Goal: Register for event/course

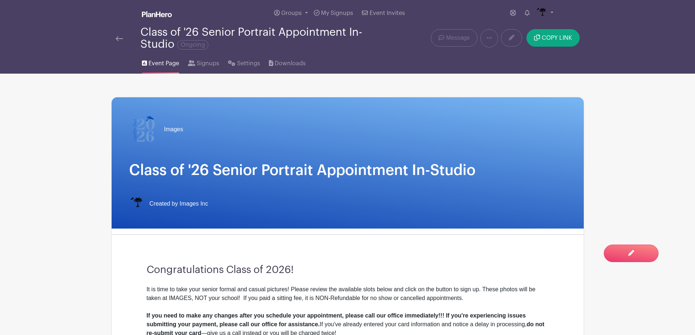
click at [122, 39] on img at bounding box center [119, 38] width 7 height 5
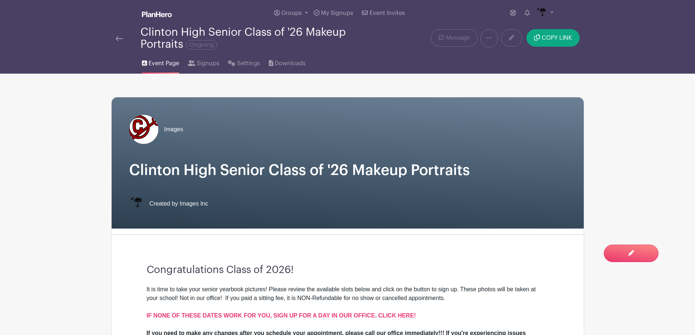
click at [117, 34] on link at bounding box center [119, 38] width 7 height 9
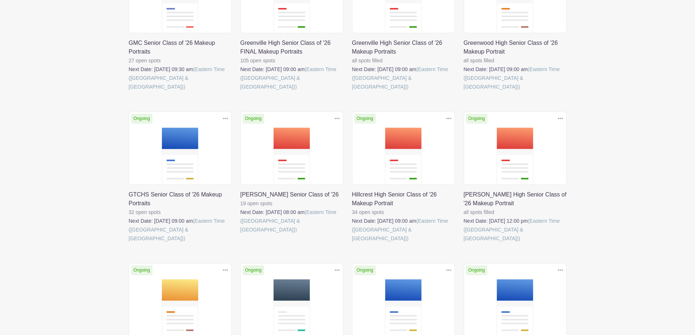
scroll to position [474, 0]
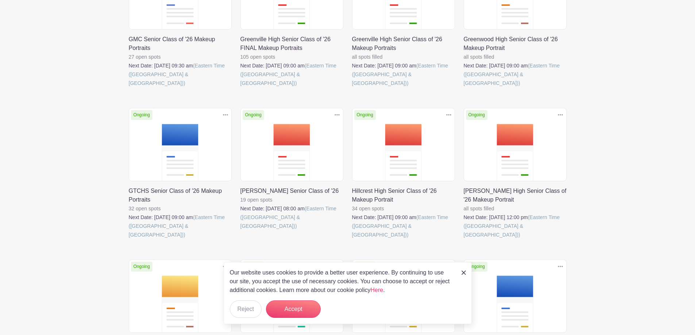
click at [240, 231] on link at bounding box center [240, 231] width 0 height 0
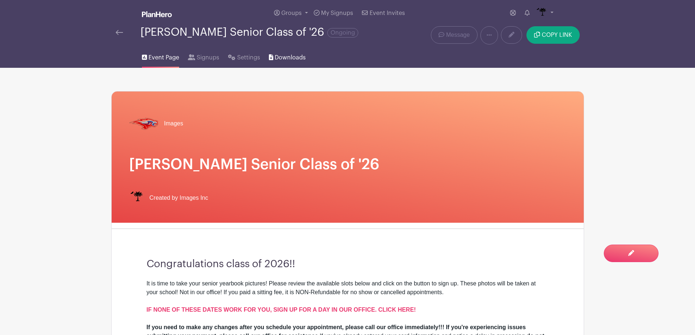
click at [283, 63] on link "Downloads" at bounding box center [287, 56] width 37 height 23
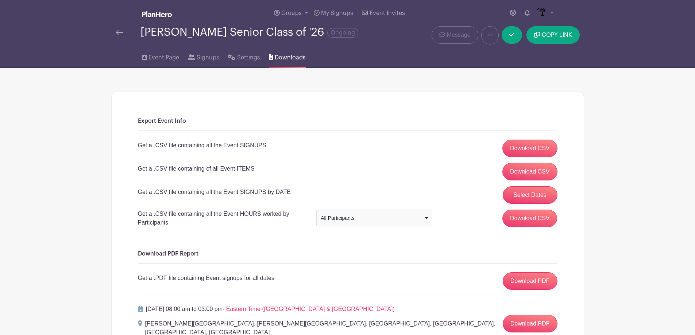
scroll to position [71, 0]
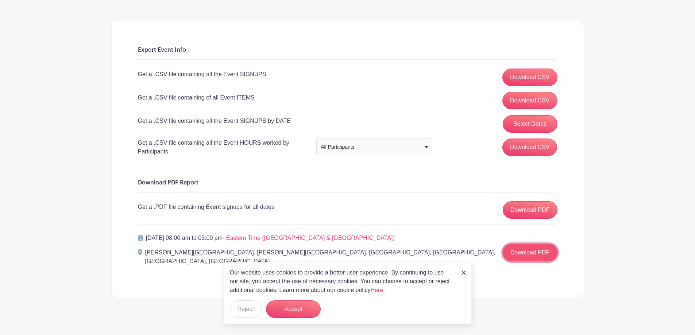
click at [530, 250] on link "Download PDF" at bounding box center [530, 253] width 55 height 18
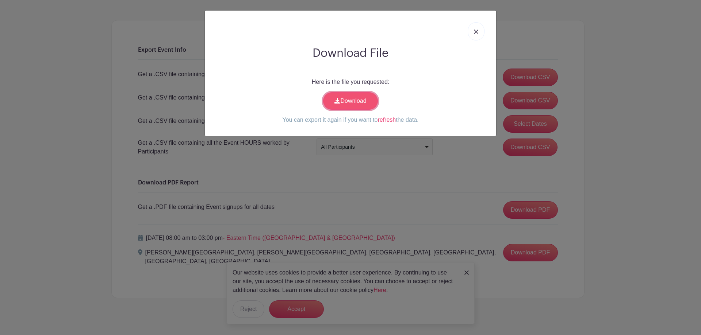
click at [354, 97] on link "Download" at bounding box center [350, 101] width 55 height 18
click at [478, 32] on link at bounding box center [475, 31] width 17 height 18
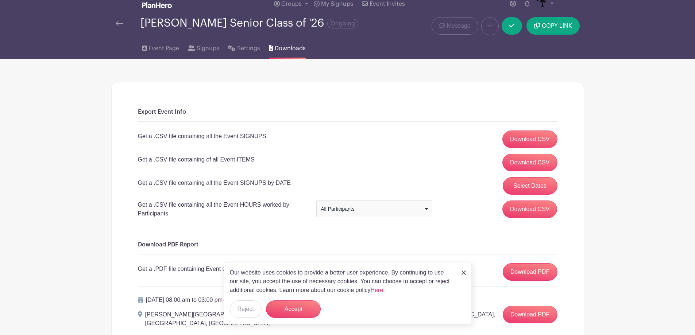
scroll to position [0, 0]
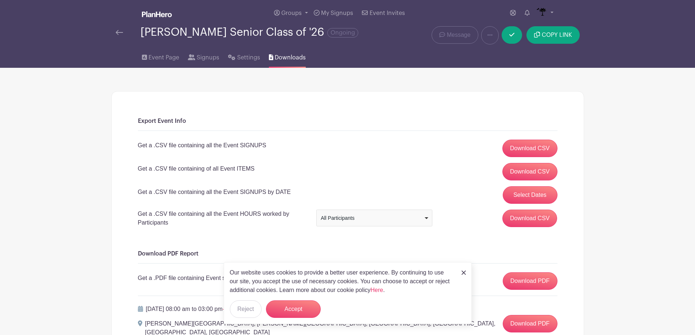
click at [120, 30] on img at bounding box center [119, 32] width 7 height 5
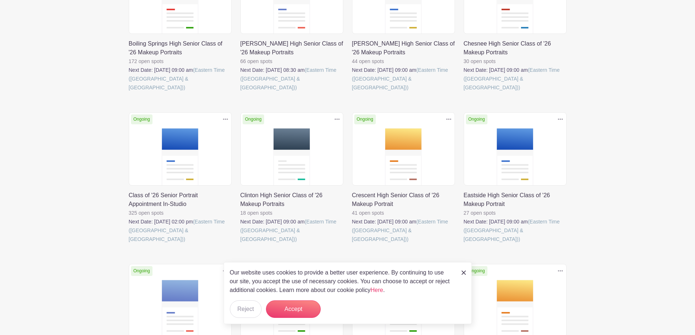
scroll to position [182, 0]
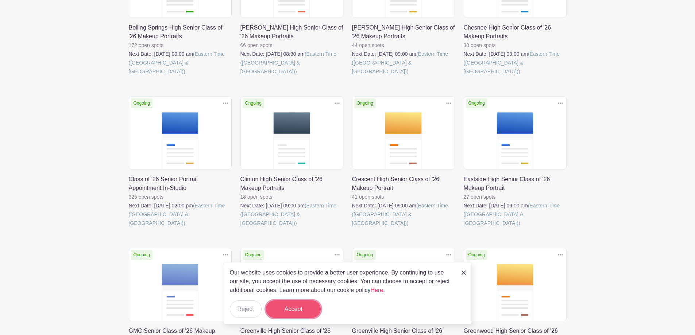
click at [296, 305] on button "Accept" at bounding box center [293, 310] width 55 height 18
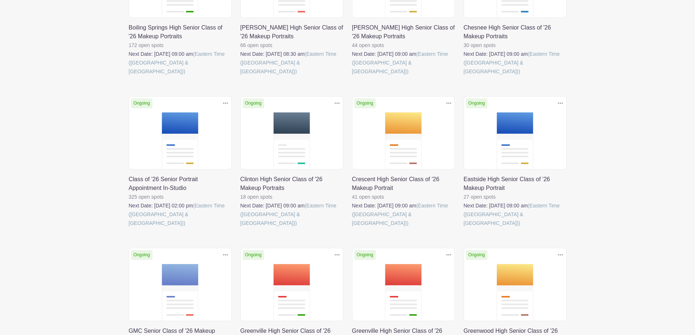
click at [123, 130] on turbo-frame "Sort by Title Recently modified Newest Upcoming dates Live Events (20) Complete…" at bounding box center [347, 307] width 473 height 794
click at [129, 228] on link at bounding box center [129, 228] width 0 height 0
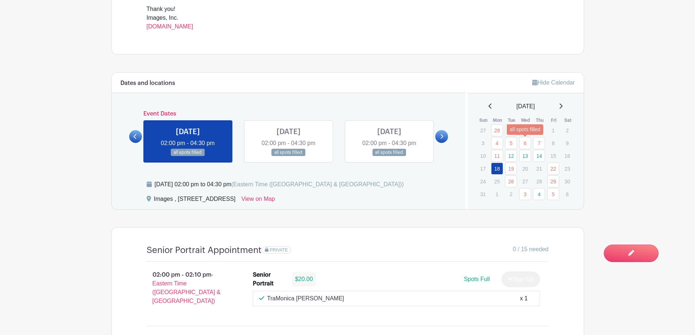
scroll to position [365, 0]
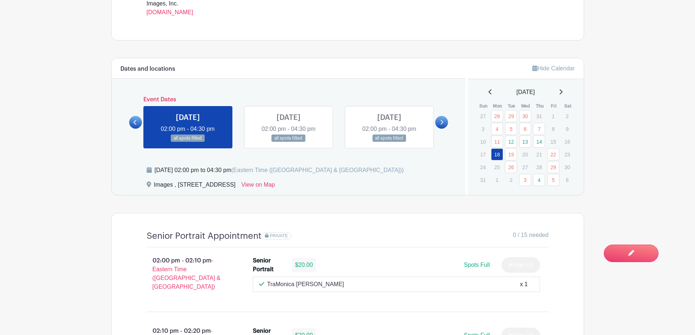
click at [563, 92] on icon at bounding box center [561, 92] width 4 height 6
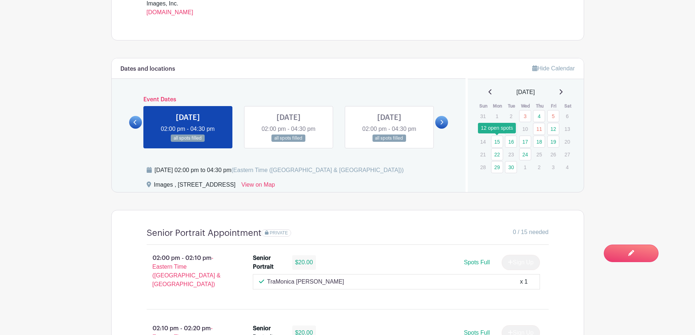
click at [498, 141] on link "15" at bounding box center [497, 142] width 12 height 12
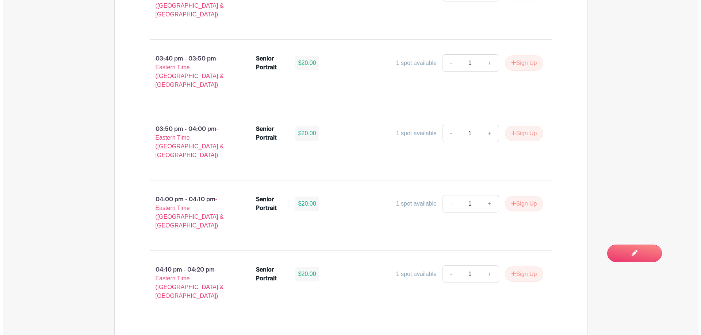
scroll to position [1058, 0]
click at [520, 196] on button "Sign Up" at bounding box center [521, 203] width 38 height 15
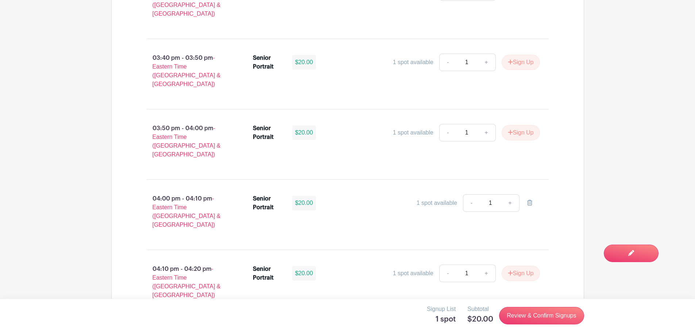
click at [535, 326] on div "Signup List 1 spot Subtotal $20.00 Review & Confirm Signups" at bounding box center [347, 316] width 473 height 22
click at [536, 321] on link "Review & Confirm Signups" at bounding box center [541, 316] width 85 height 18
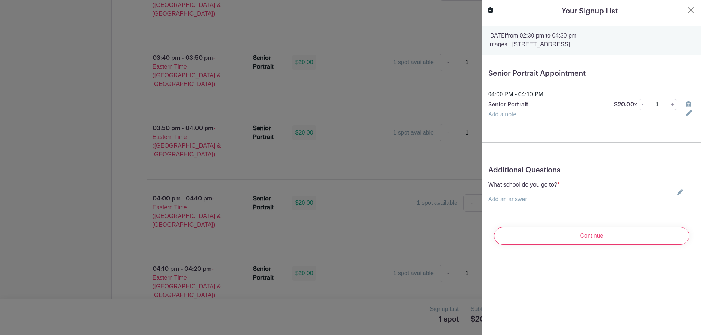
click at [677, 195] on div "What school do you go to? * Add an answer Choose your answer Boiling Springs Hi…" at bounding box center [591, 192] width 207 height 23
click at [672, 196] on div "What school do you go to? * Add an answer Choose your answer Boiling Springs Hi…" at bounding box center [591, 192] width 207 height 23
click at [566, 194] on div "What school do you go to? * Add an answer Choose your answer Boiling Springs Hi…" at bounding box center [591, 192] width 207 height 23
click at [677, 193] on icon at bounding box center [680, 192] width 6 height 6
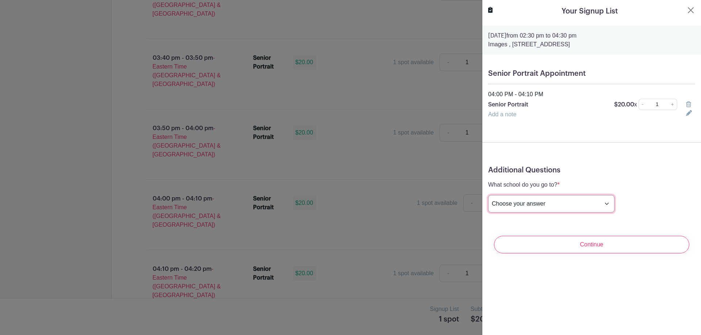
click at [572, 205] on select "Choose your answer Boiling Springs High Broome High Byrnes High Chesnee High Cl…" at bounding box center [551, 204] width 126 height 18
select select "3942"
click at [488, 195] on select "Choose your answer Boiling Springs High Broome High Byrnes High Chesnee High Cl…" at bounding box center [551, 204] width 126 height 18
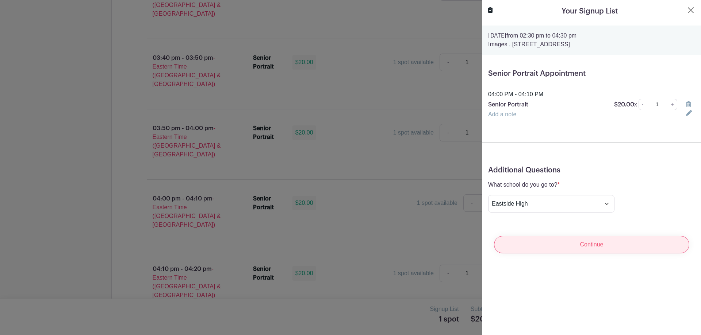
click at [577, 241] on input "Continue" at bounding box center [591, 245] width 195 height 18
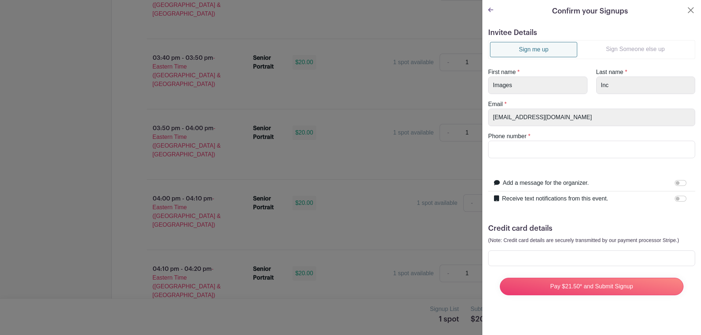
click at [627, 48] on link "Sign Someone else up" at bounding box center [635, 49] width 116 height 15
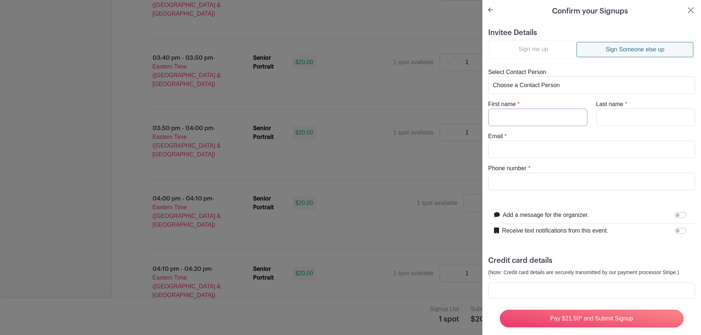
click at [558, 117] on input "First name" at bounding box center [537, 118] width 99 height 18
type input "Lytrell"
type input "McCarter"
type input "qyeenmariah@gmail.com"
type input "8647045430"
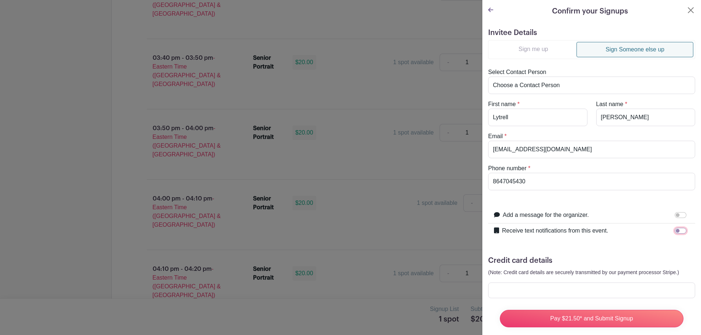
click at [678, 229] on input "Receive text notifications from this event." at bounding box center [680, 231] width 12 height 6
checkbox input "true"
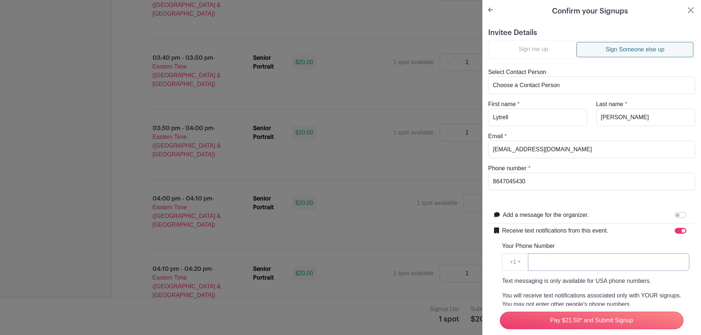
click at [572, 270] on input "Your Phone Number" at bounding box center [608, 263] width 161 height 18
drag, startPoint x: 540, startPoint y: 186, endPoint x: 459, endPoint y: 198, distance: 81.2
paste input "8647045430"
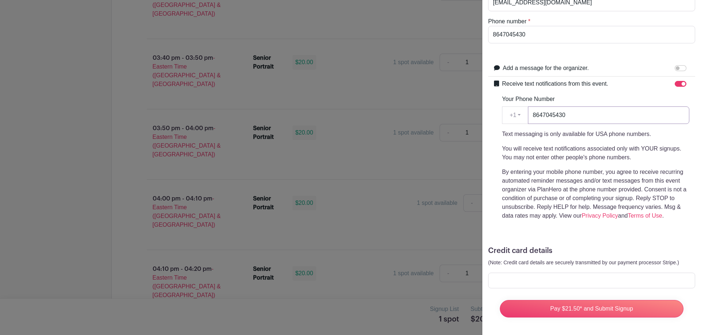
scroll to position [153, 0]
type input "8647045430"
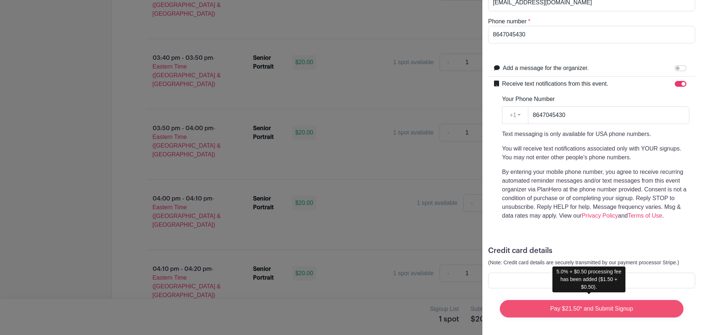
click at [554, 300] on input "Pay $21.50* and Submit Signup" at bounding box center [592, 309] width 184 height 18
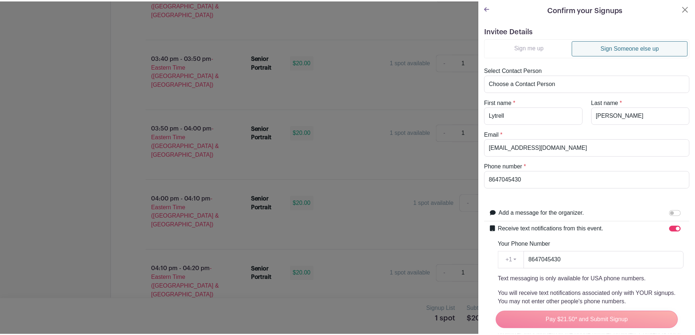
scroll to position [0, 0]
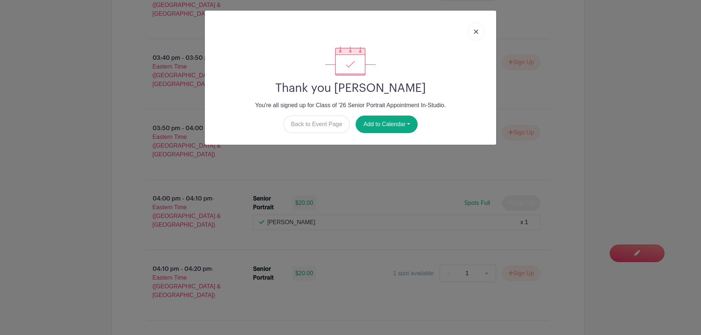
click at [480, 32] on link at bounding box center [475, 31] width 17 height 18
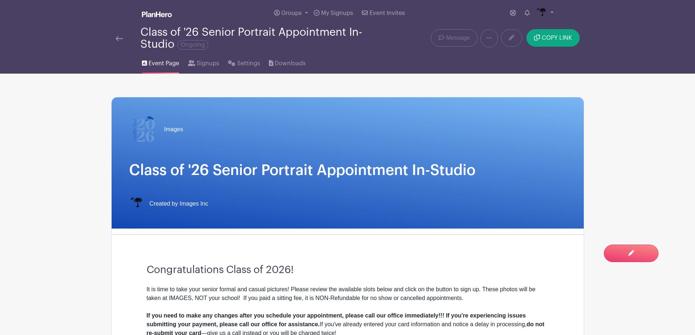
click at [120, 41] on img at bounding box center [119, 38] width 7 height 5
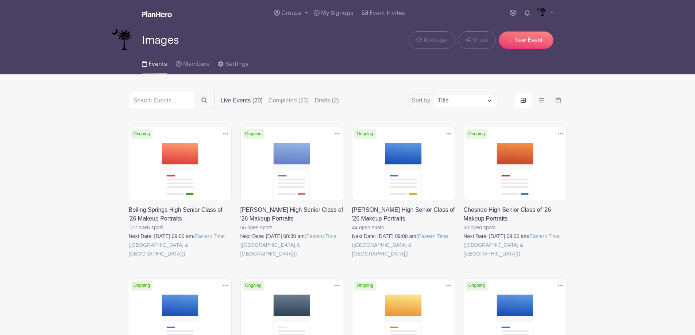
click at [240, 258] on link at bounding box center [240, 258] width 0 height 0
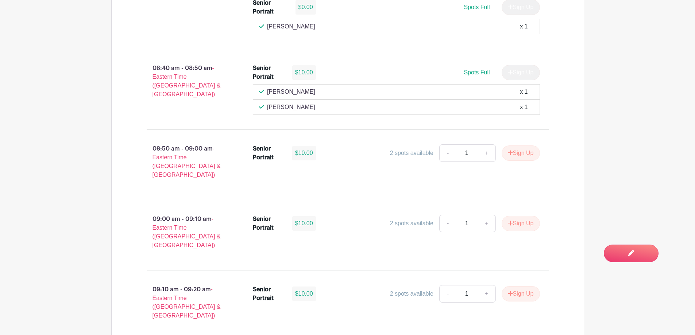
scroll to position [675, 0]
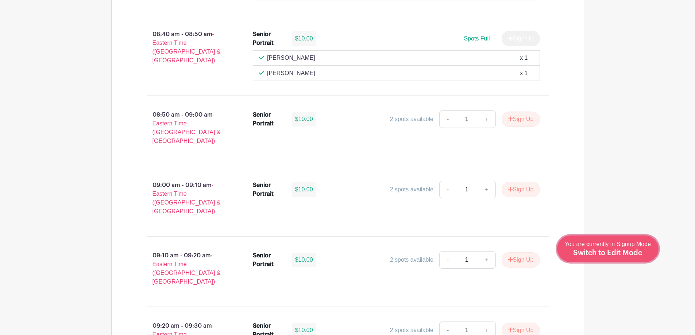
click at [646, 256] on div "You are currently in Signup Mode Switch to Edit Mode" at bounding box center [608, 249] width 86 height 18
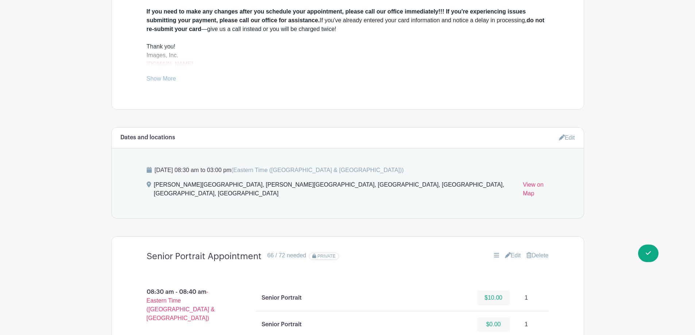
scroll to position [401, 0]
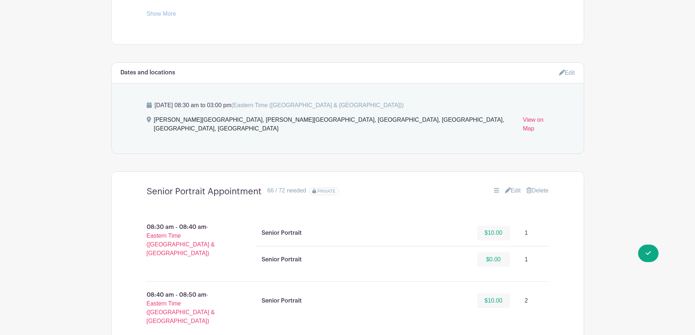
click at [511, 186] on link "Edit" at bounding box center [513, 190] width 16 height 9
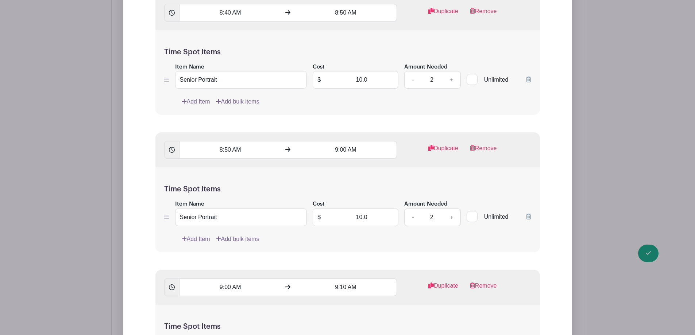
scroll to position [912, 0]
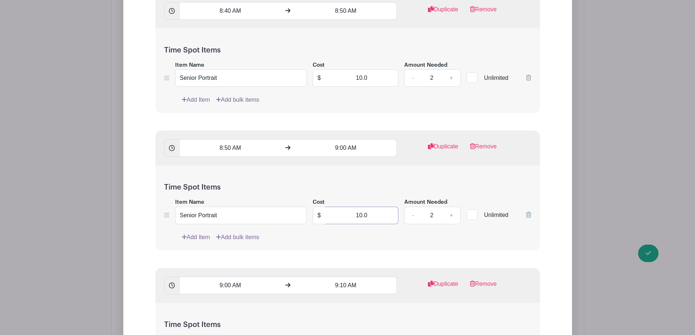
drag, startPoint x: 347, startPoint y: 207, endPoint x: 393, endPoint y: 207, distance: 46.0
click at [393, 207] on input "10.0" at bounding box center [361, 216] width 73 height 18
click at [398, 238] on div "Time Spot Items Item Name Senior Portrait Cost $ 10.0 Amount Needed - 2 + Unlim…" at bounding box center [347, 208] width 385 height 85
click at [415, 208] on link "-" at bounding box center [412, 216] width 17 height 18
type input "1"
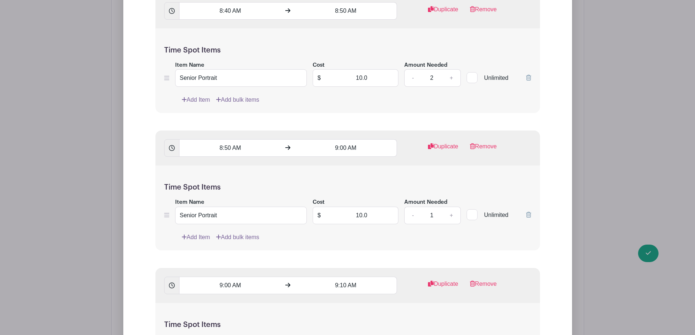
click at [201, 233] on link "Add Item" at bounding box center [196, 237] width 28 height 9
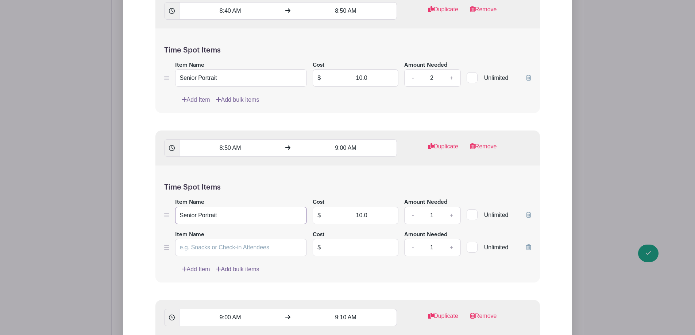
drag, startPoint x: 235, startPoint y: 209, endPoint x: 181, endPoint y: 215, distance: 54.4
click at [181, 215] on input "Senior Portrait" at bounding box center [241, 216] width 132 height 18
paste input "Senior Portrait"
type input "Senior Portrait"
click at [346, 240] on input "text" at bounding box center [361, 248] width 73 height 18
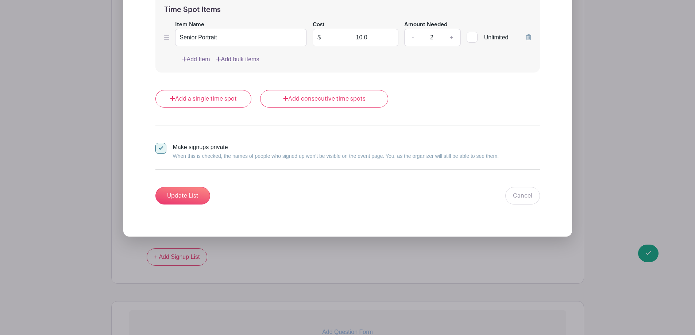
scroll to position [6142, 0]
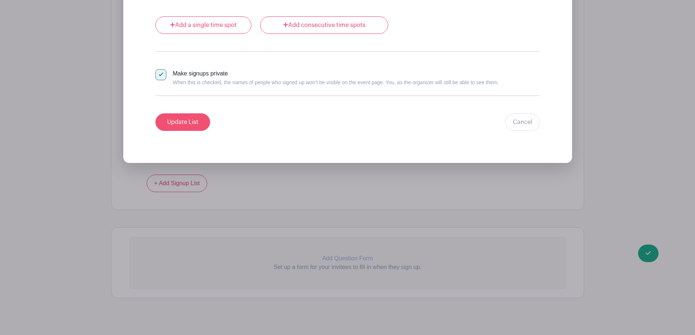
type input "0"
click at [186, 113] on input "Update List" at bounding box center [182, 122] width 55 height 18
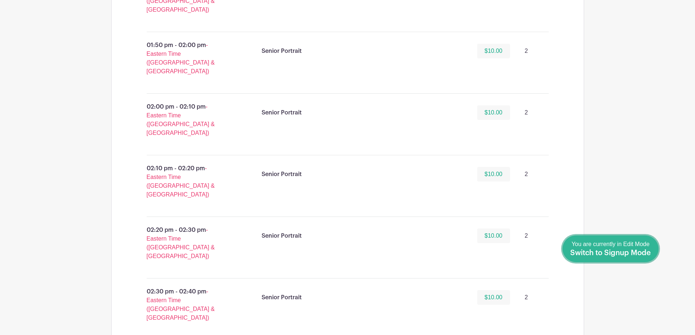
click at [639, 251] on span "Switch to Signup Mode" at bounding box center [610, 253] width 81 height 7
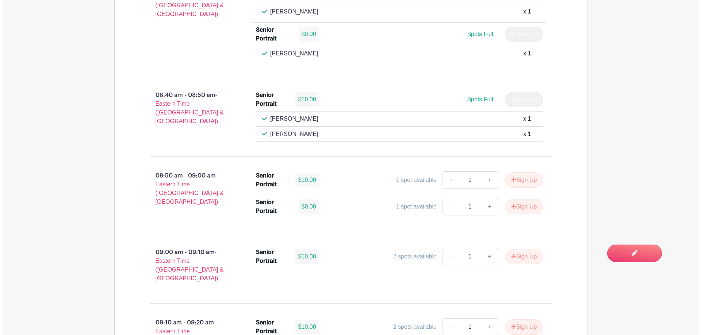
scroll to position [626, 0]
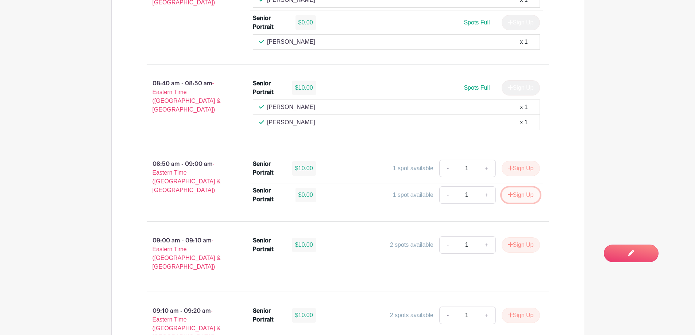
click at [524, 188] on button "Sign Up" at bounding box center [521, 195] width 38 height 15
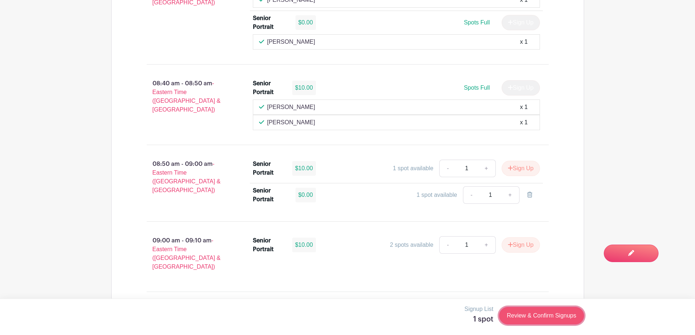
click at [573, 320] on link "Review & Confirm Signups" at bounding box center [541, 316] width 85 height 18
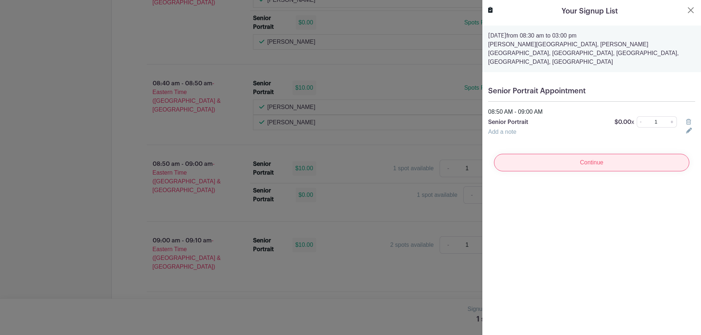
click at [587, 158] on input "Continue" at bounding box center [591, 163] width 195 height 18
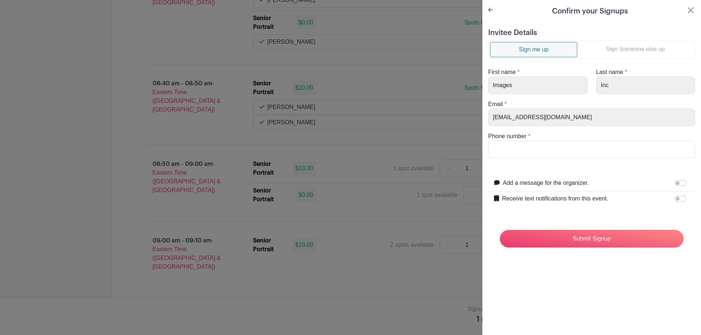
click at [624, 48] on link "Sign Someone else up" at bounding box center [635, 49] width 116 height 15
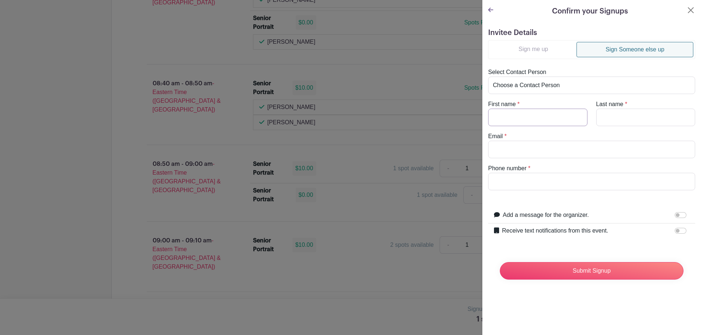
click at [550, 121] on input "First name" at bounding box center [537, 118] width 99 height 18
paste input "Gabriella"
type input "Gabriella"
click at [627, 104] on div "Last name *" at bounding box center [645, 113] width 108 height 26
click at [621, 113] on input "Last name" at bounding box center [645, 118] width 99 height 18
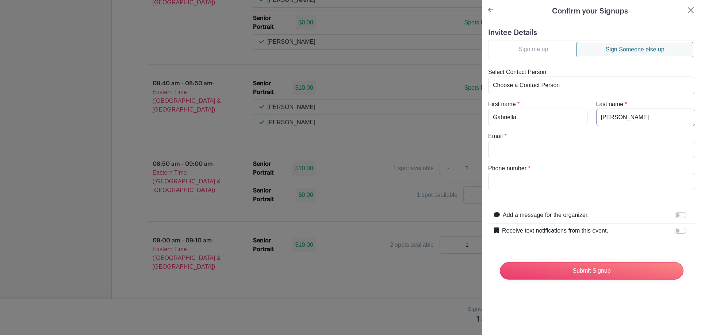
type input "[PERSON_NAME]"
click at [575, 145] on input "Email" at bounding box center [591, 150] width 207 height 18
paste input "[EMAIL_ADDRESS][DOMAIN_NAME]"
type input "[EMAIL_ADDRESS][DOMAIN_NAME]"
click at [553, 181] on input "Phone number" at bounding box center [591, 182] width 207 height 18
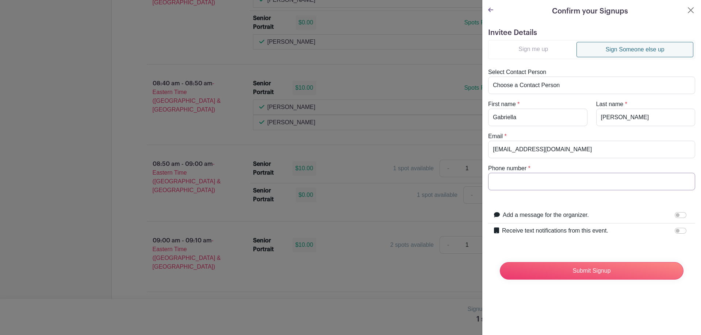
paste input "8645427533"
type input "8645427533"
click at [681, 231] on div at bounding box center [681, 231] width 15 height 9
click at [674, 233] on input "Receive text notifications from this event." at bounding box center [680, 231] width 12 height 6
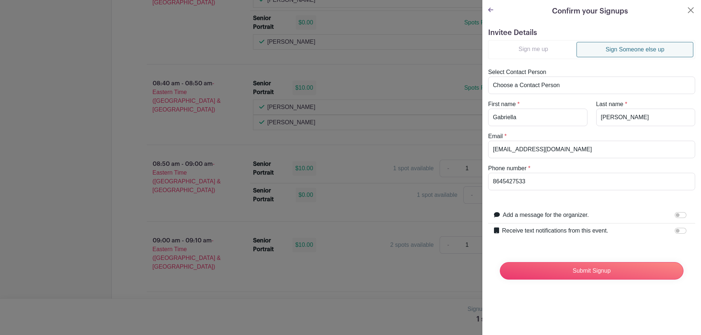
checkbox input "true"
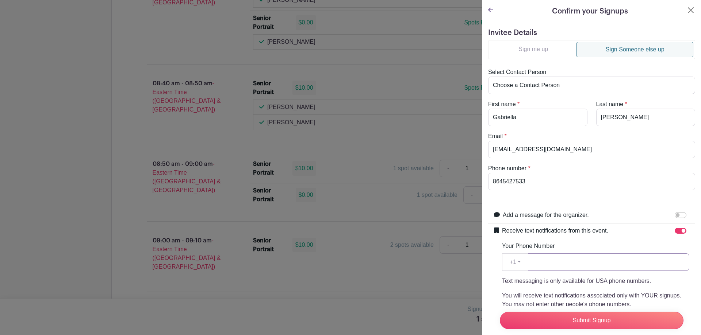
paste input "8645427533"
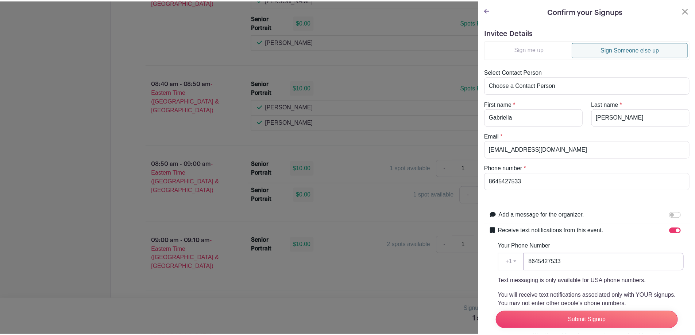
scroll to position [105, 0]
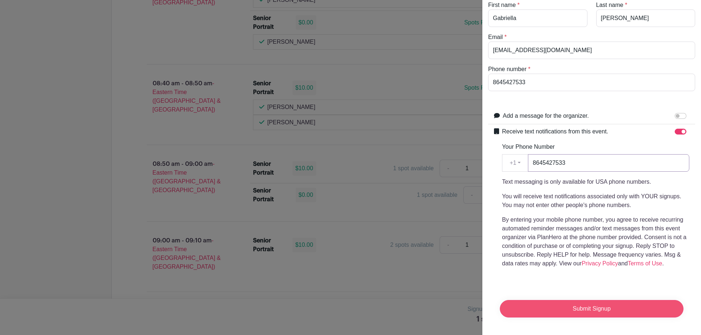
type input "8645427533"
click at [596, 300] on input "Submit Signup" at bounding box center [592, 309] width 184 height 18
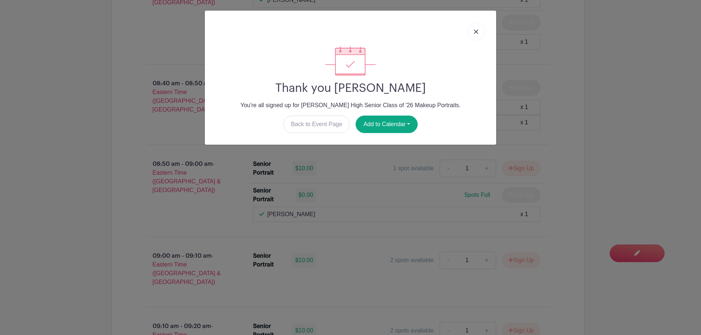
click at [475, 35] on link at bounding box center [475, 31] width 17 height 18
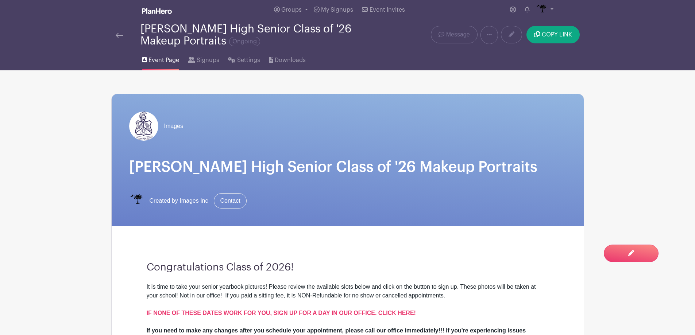
scroll to position [0, 0]
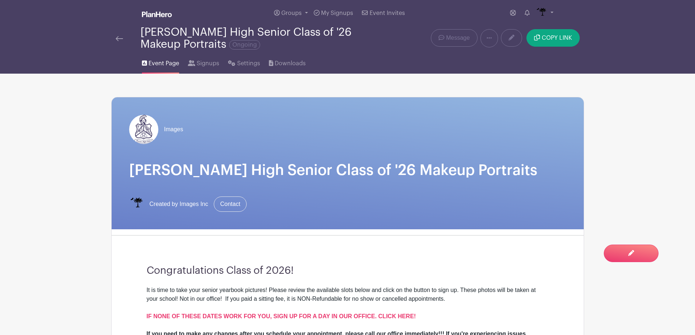
click at [117, 41] on img at bounding box center [119, 38] width 7 height 5
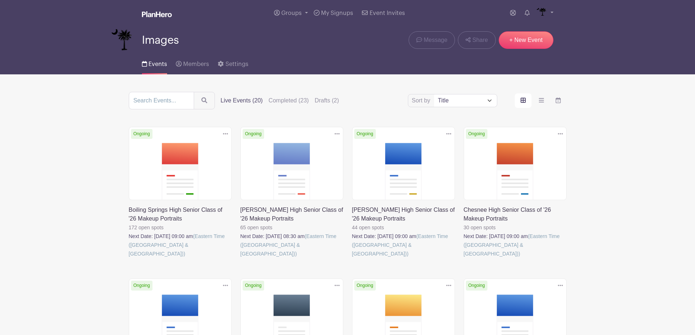
click at [240, 258] on link at bounding box center [240, 258] width 0 height 0
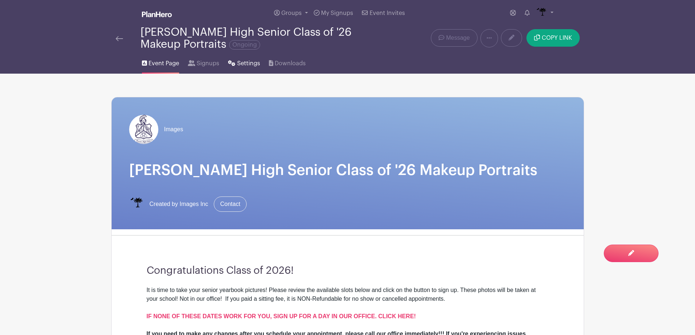
click at [251, 67] on span "Settings" at bounding box center [248, 63] width 23 height 9
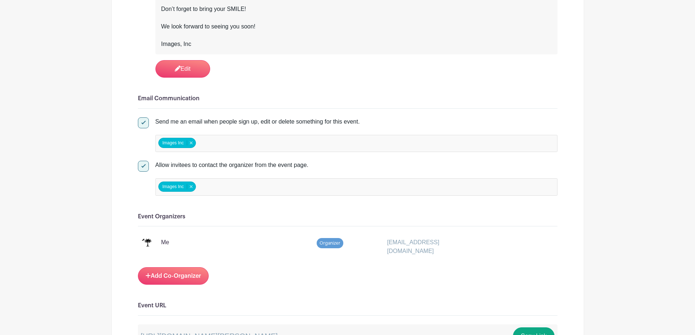
scroll to position [839, 0]
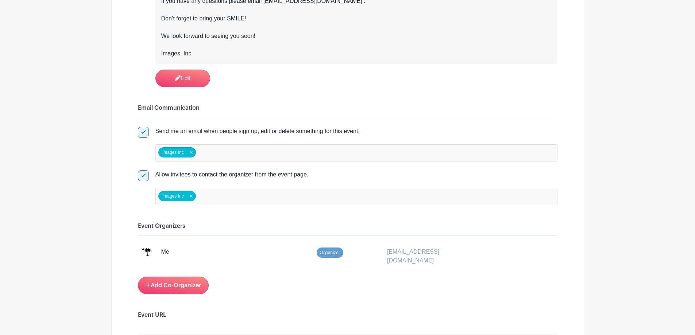
click at [144, 130] on div at bounding box center [143, 132] width 11 height 11
click at [143, 130] on input "Send me an email when people sign up, edit or delete something for this event." at bounding box center [140, 129] width 5 height 5
checkbox input "false"
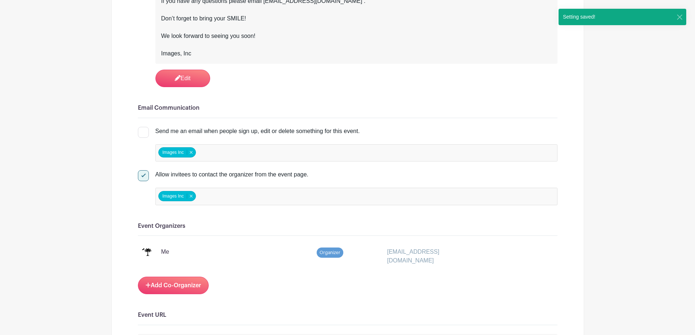
click at [138, 173] on input "Allow invitees to contact the organizer from the event page." at bounding box center [140, 172] width 5 height 5
checkbox input "false"
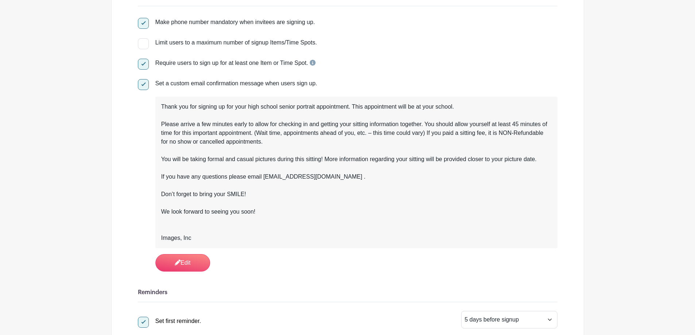
scroll to position [0, 0]
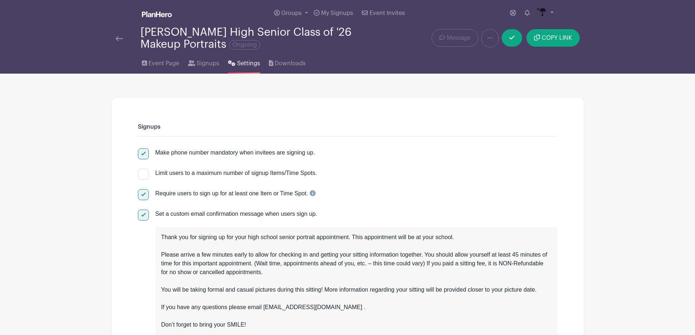
click at [116, 38] on img at bounding box center [119, 38] width 7 height 5
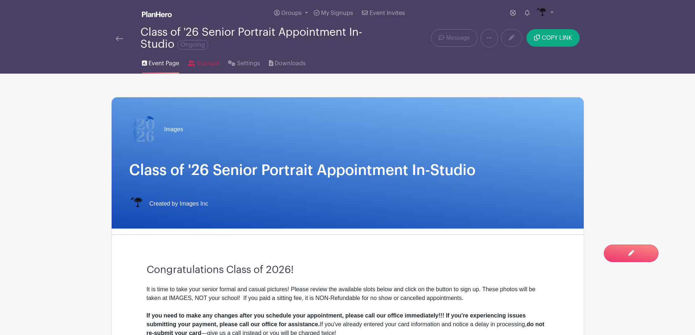
click at [210, 66] on span "Signups" at bounding box center [208, 63] width 23 height 9
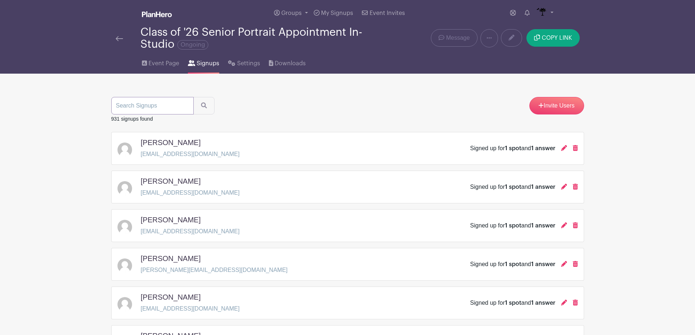
click at [173, 107] on input "search" at bounding box center [152, 106] width 82 height 18
type input "[PERSON_NAME]"
click at [193, 97] on button "submit" at bounding box center [203, 106] width 21 height 18
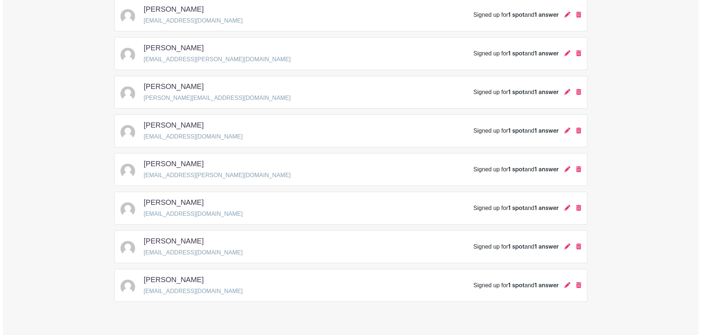
scroll to position [255, 0]
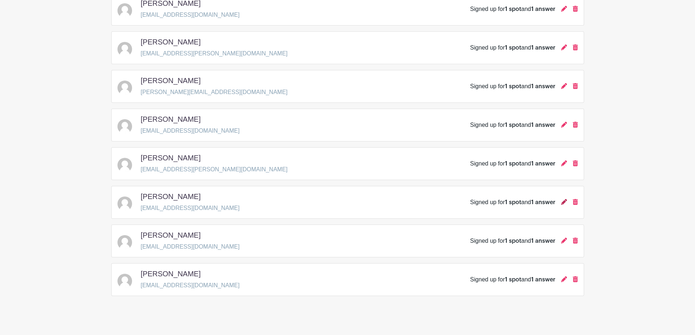
click at [562, 203] on icon at bounding box center [564, 202] width 6 height 6
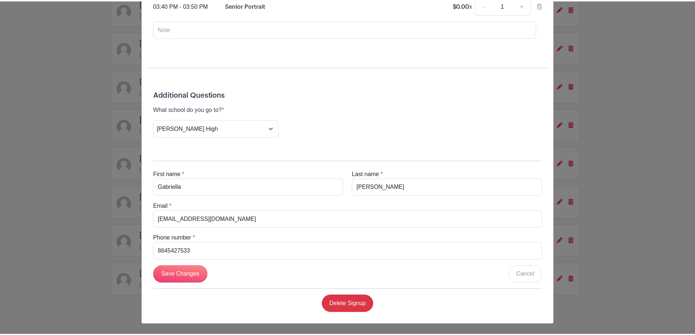
scroll to position [0, 0]
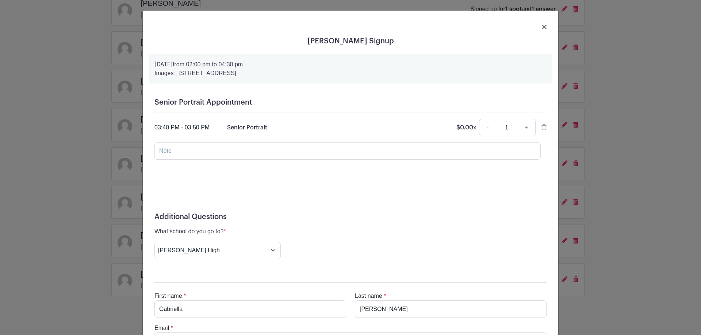
click at [543, 28] on img at bounding box center [544, 27] width 4 height 4
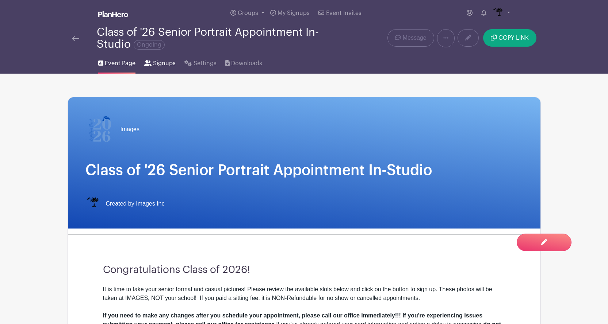
click at [160, 59] on link "Signups" at bounding box center [159, 61] width 31 height 23
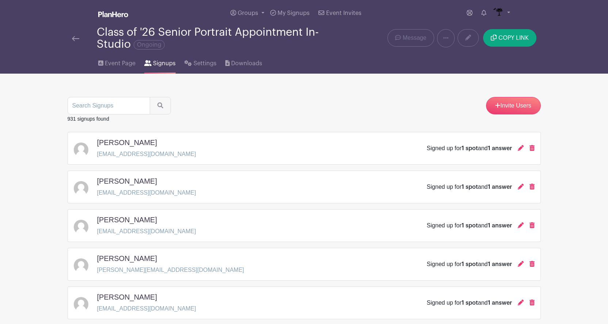
click at [77, 35] on link at bounding box center [75, 38] width 7 height 9
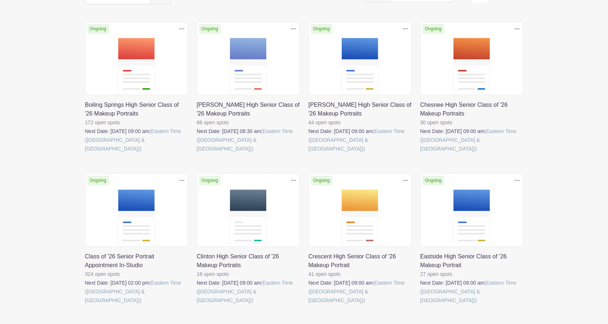
scroll to position [109, 0]
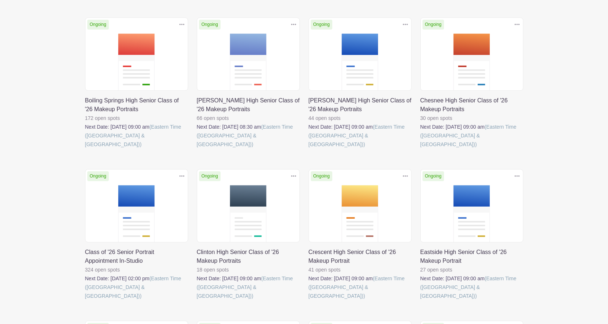
click at [85, 301] on link at bounding box center [85, 301] width 0 height 0
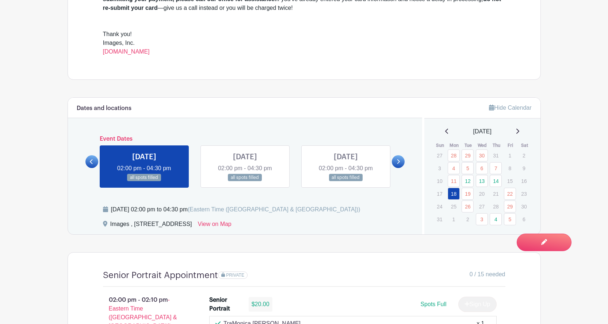
scroll to position [328, 0]
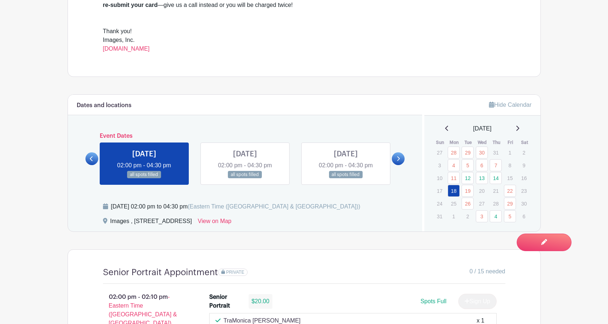
click at [519, 124] on link at bounding box center [517, 128] width 4 height 9
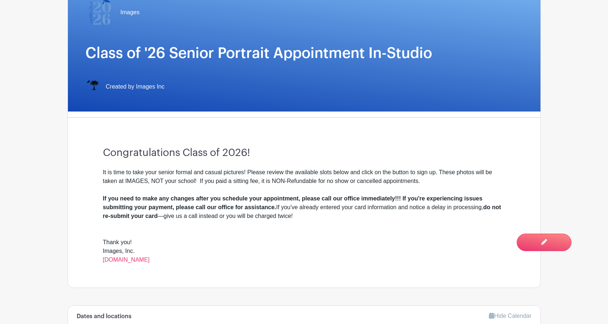
scroll to position [0, 0]
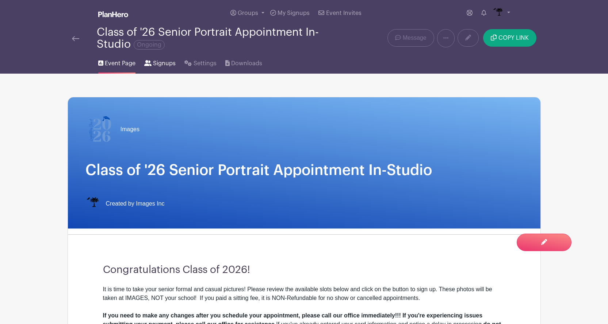
click at [153, 66] on span "Signups" at bounding box center [164, 63] width 23 height 9
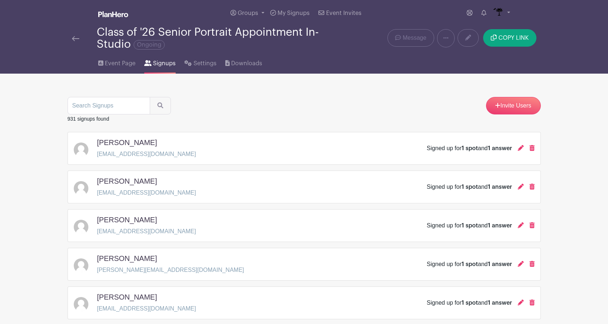
click at [109, 103] on input "search" at bounding box center [109, 106] width 82 height 18
type input "[PERSON_NAME]"
click at [150, 97] on button "submit" at bounding box center [160, 106] width 21 height 18
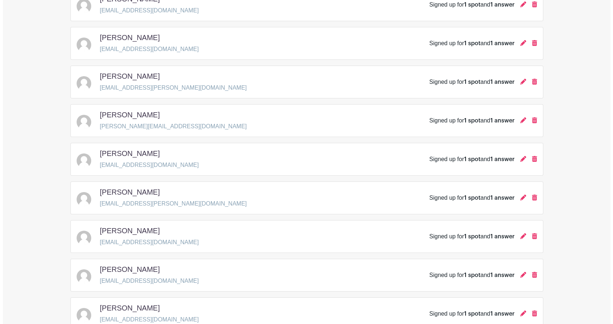
scroll to position [273, 0]
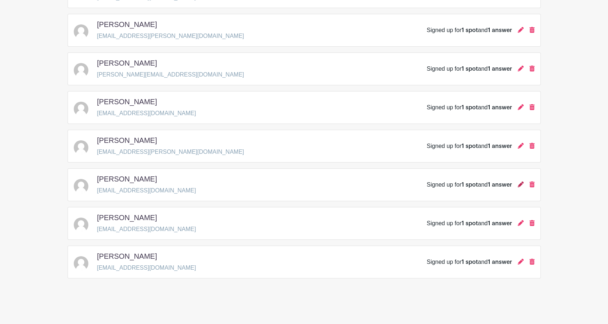
click at [519, 185] on icon at bounding box center [520, 185] width 6 height 6
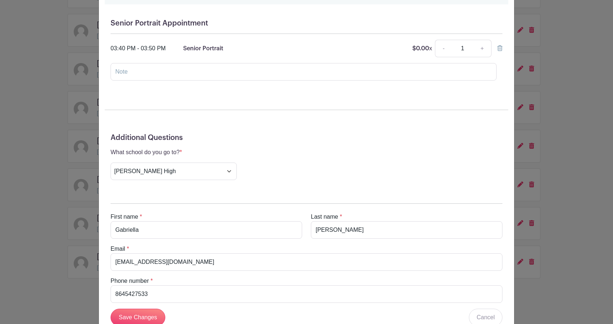
scroll to position [133, 0]
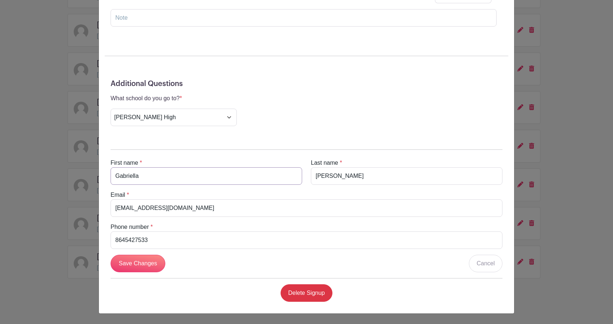
drag, startPoint x: 159, startPoint y: 174, endPoint x: 100, endPoint y: 181, distance: 59.5
click at [100, 181] on div "Gabriella Lee's Signup Monday, August 18, 2025 from 02:00 pm to 04:30 pm Images…" at bounding box center [306, 95] width 415 height 436
drag, startPoint x: 204, startPoint y: 207, endPoint x: 99, endPoint y: 218, distance: 106.1
click at [99, 218] on div "Gabriella Lee's Signup Monday, August 18, 2025 from 02:00 pm to 04:30 pm Images…" at bounding box center [306, 95] width 415 height 436
drag, startPoint x: 172, startPoint y: 242, endPoint x: 63, endPoint y: 238, distance: 108.4
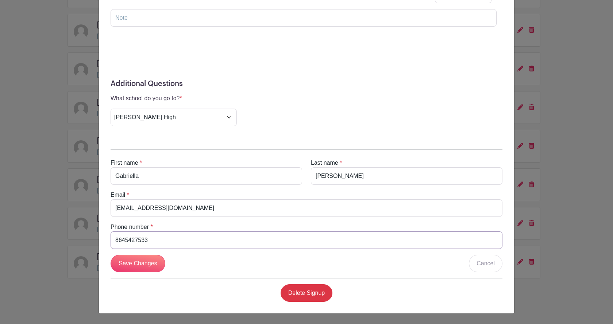
click at [63, 238] on div "[PERSON_NAME] Signup [DATE] 02:00 pm to 04:30 pm Images , [STREET_ADDRESS] Seni…" at bounding box center [306, 162] width 613 height 324
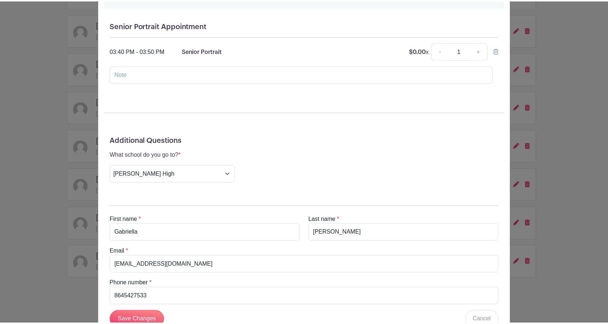
scroll to position [0, 0]
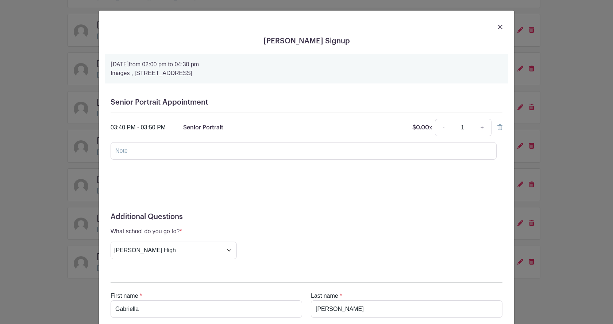
click at [493, 24] on div at bounding box center [307, 26] width 404 height 20
click at [498, 27] on img at bounding box center [500, 27] width 4 height 4
